Goal: Task Accomplishment & Management: Manage account settings

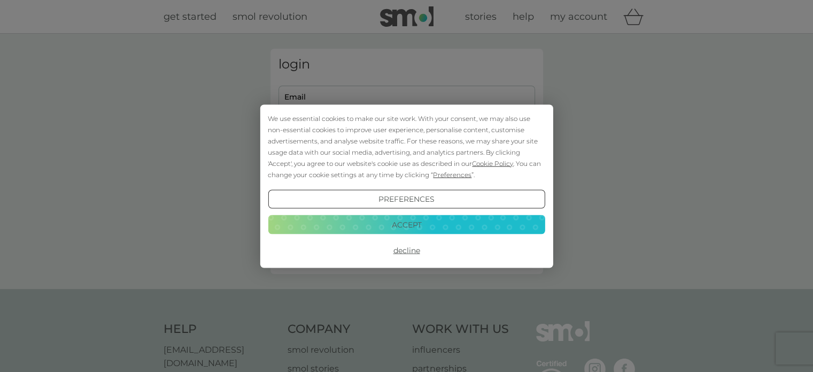
click at [406, 249] on button "Decline" at bounding box center [406, 250] width 277 height 19
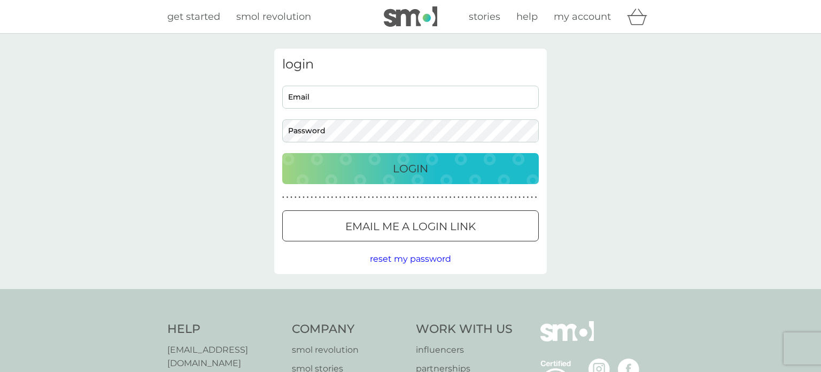
click at [413, 222] on div at bounding box center [410, 226] width 38 height 11
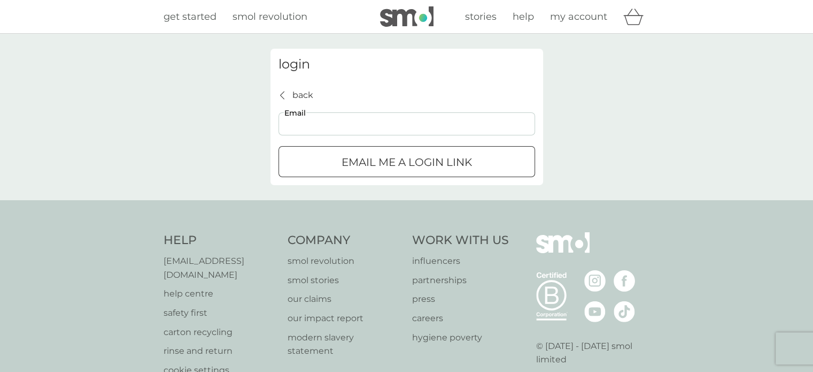
click at [365, 121] on input "Email" at bounding box center [407, 123] width 257 height 23
type input "sonjakv@sky.com"
click at [394, 164] on div "submit" at bounding box center [407, 162] width 38 height 11
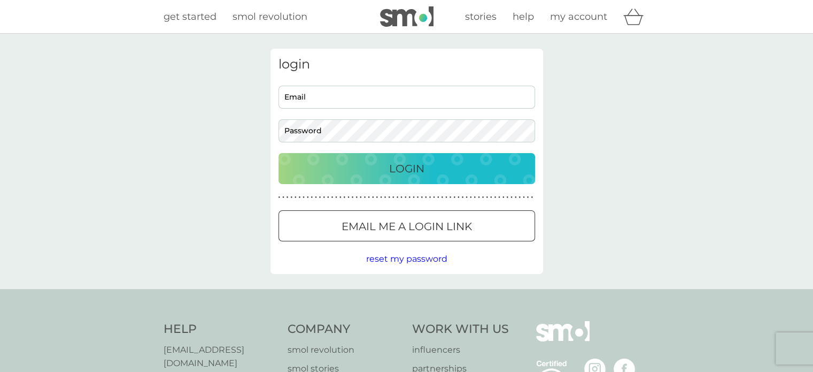
click at [417, 223] on div at bounding box center [407, 226] width 38 height 11
click at [366, 96] on input "Email" at bounding box center [407, 97] width 257 height 23
type input "sonjakv@sky.com"
click at [444, 166] on div "Login" at bounding box center [406, 168] width 235 height 17
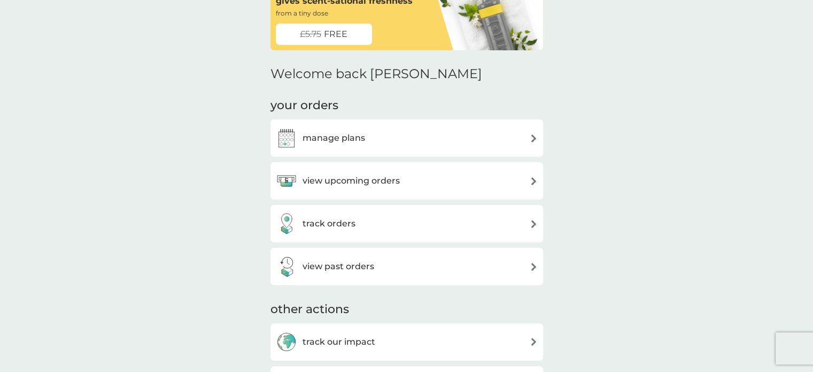
scroll to position [71, 0]
click at [530, 132] on div "manage plans" at bounding box center [407, 137] width 262 height 21
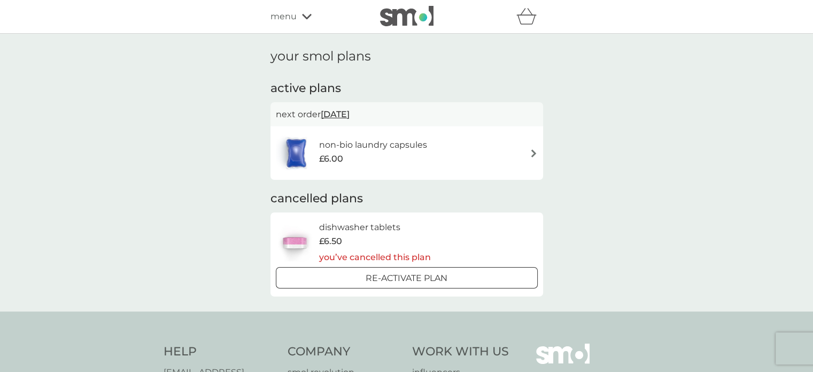
click at [530, 154] on img at bounding box center [534, 153] width 8 height 8
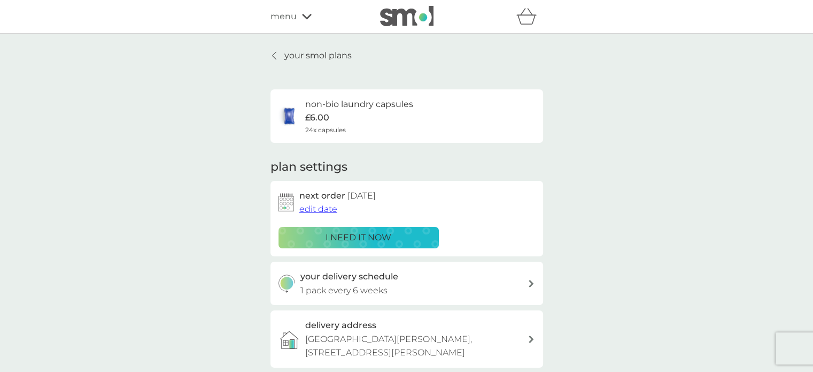
click at [329, 209] on span "edit date" at bounding box center [318, 209] width 38 height 10
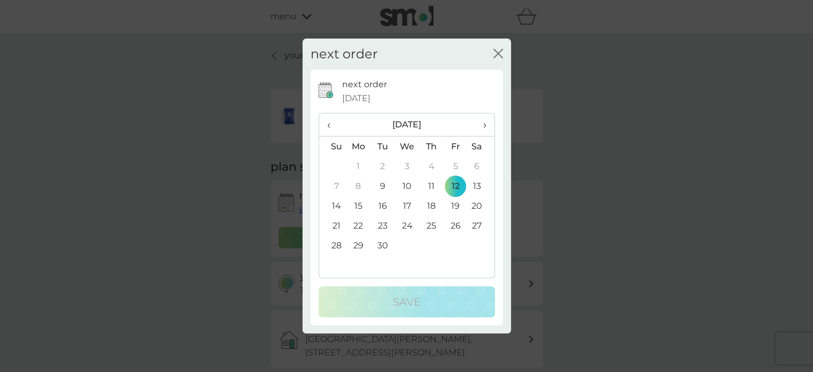
click at [485, 121] on span "›" at bounding box center [480, 124] width 11 height 22
click at [429, 184] on td "9" at bounding box center [431, 186] width 24 height 20
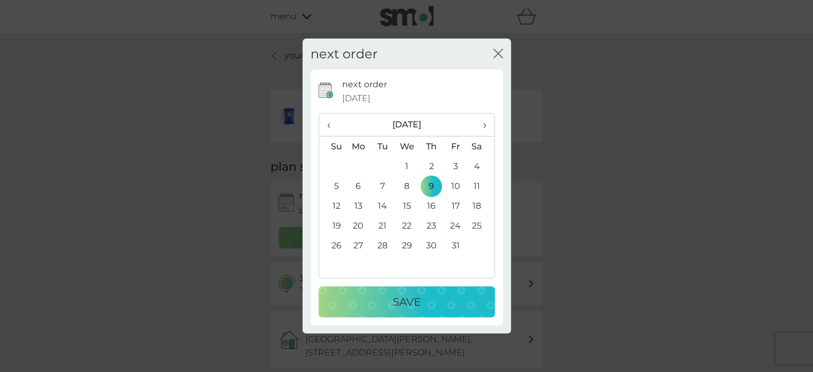
click at [401, 302] on p "Save" at bounding box center [407, 301] width 28 height 17
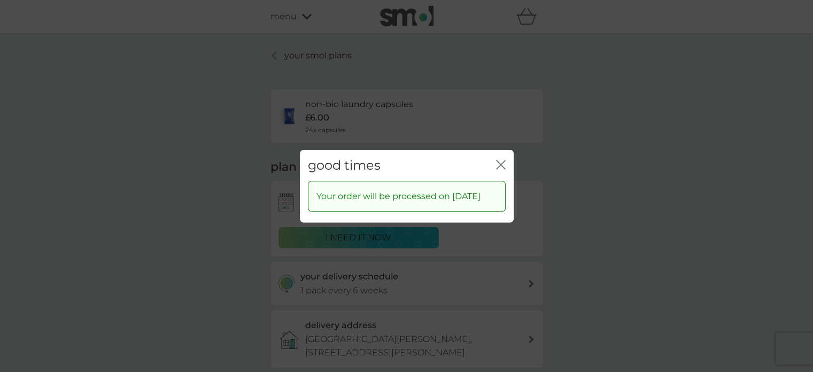
click at [499, 157] on div "close" at bounding box center [501, 165] width 10 height 16
click at [499, 159] on icon "close" at bounding box center [501, 164] width 10 height 10
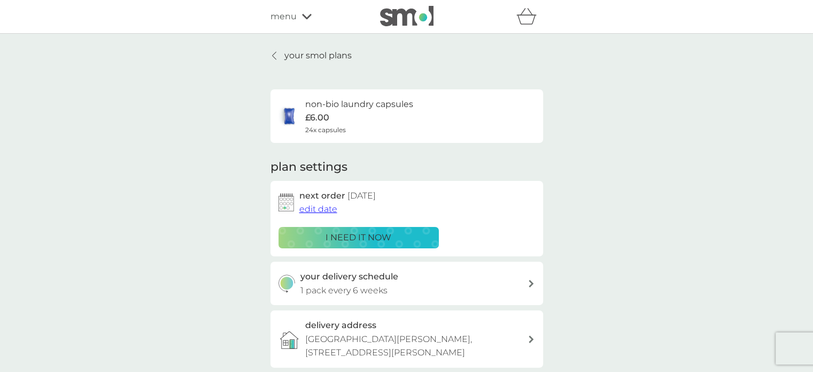
click at [300, 15] on div "menu" at bounding box center [316, 17] width 91 height 14
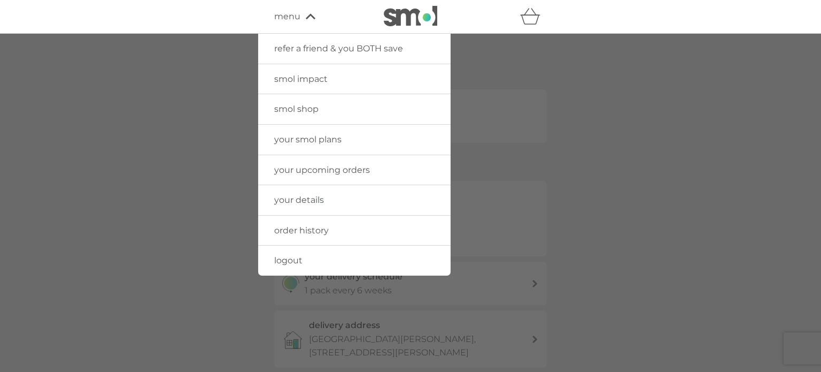
click at [299, 259] on span "logout" at bounding box center [288, 260] width 28 height 10
